Goal: Information Seeking & Learning: Learn about a topic

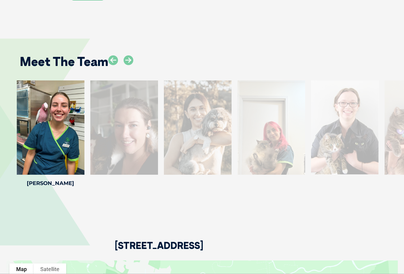
scroll to position [803, 0]
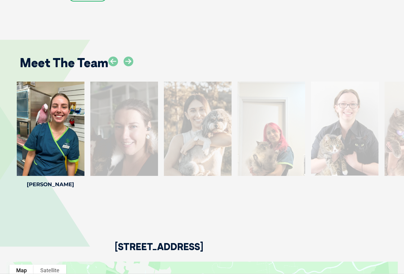
click at [122, 133] on div at bounding box center [124, 129] width 68 height 94
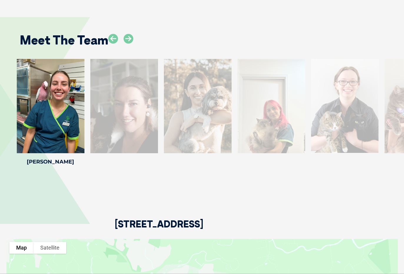
scroll to position [824, 0]
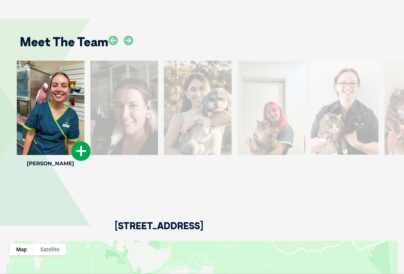
click at [79, 148] on icon at bounding box center [80, 150] width 19 height 19
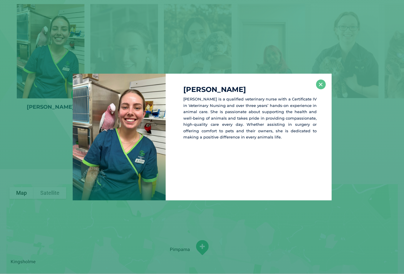
scroll to position [886, 0]
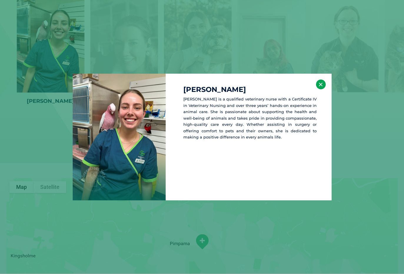
click at [319, 87] on button "×" at bounding box center [321, 84] width 10 height 10
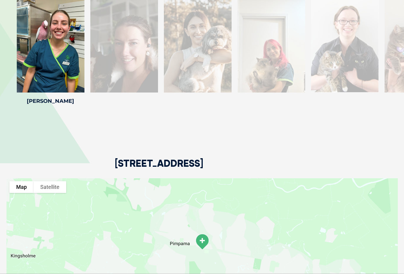
click at [121, 60] on div at bounding box center [124, 45] width 68 height 94
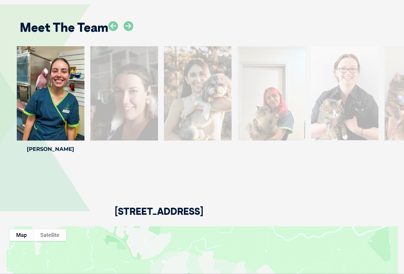
scroll to position [838, 0]
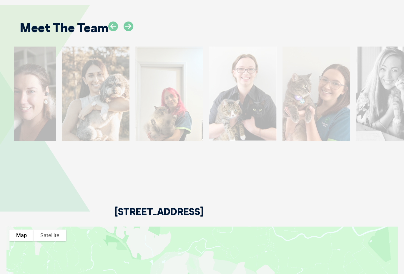
click at [384, 85] on div at bounding box center [390, 93] width 68 height 94
click at [385, 91] on div at bounding box center [390, 93] width 68 height 94
click at [383, 87] on div at bounding box center [390, 93] width 68 height 94
click at [93, 93] on div at bounding box center [96, 93] width 68 height 94
click at [381, 90] on div at bounding box center [390, 93] width 68 height 94
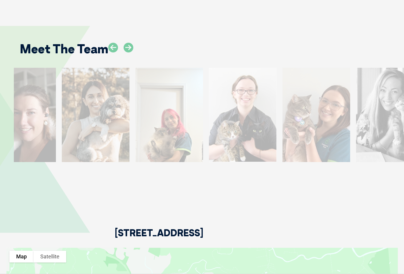
scroll to position [817, 0]
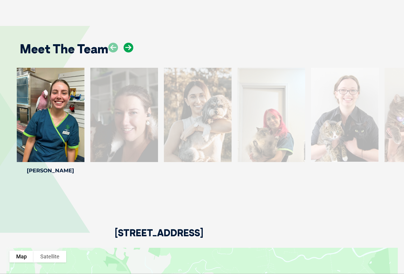
click at [129, 44] on icon at bounding box center [129, 48] width 10 height 10
click at [112, 47] on icon at bounding box center [113, 48] width 10 height 10
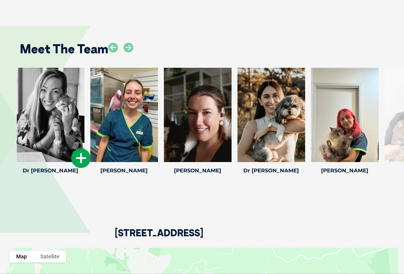
click at [77, 154] on icon at bounding box center [80, 157] width 19 height 19
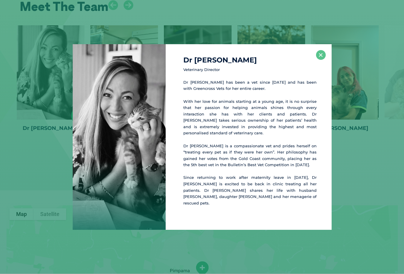
scroll to position [859, 0]
click at [26, 49] on div "Dr [PERSON_NAME] Veterinary Director Dr [PERSON_NAME] has been a vet since [DAT…" at bounding box center [201, 137] width 399 height 186
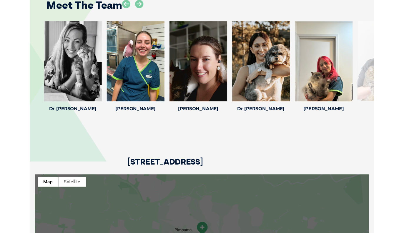
scroll to position [876, 0]
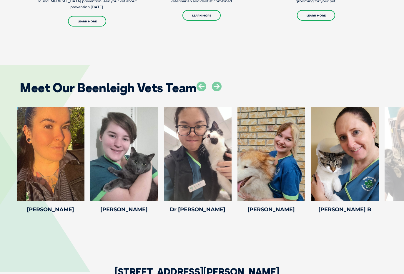
scroll to position [1059, 0]
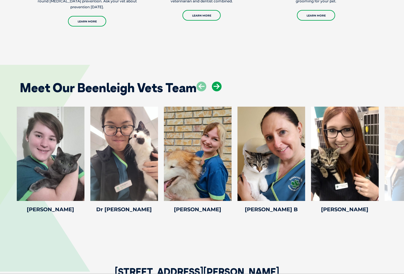
click at [217, 82] on icon at bounding box center [217, 87] width 10 height 10
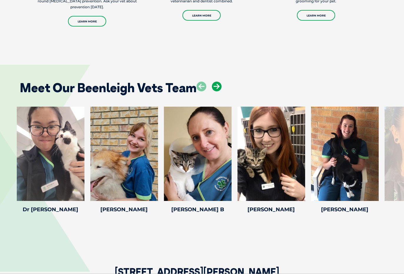
click at [216, 82] on icon at bounding box center [217, 87] width 10 height 10
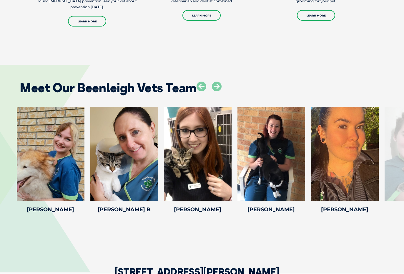
click at [224, 77] on div "Meet Our Beenleigh Vets Team" at bounding box center [202, 86] width 377 height 30
